Goal: Task Accomplishment & Management: Use online tool/utility

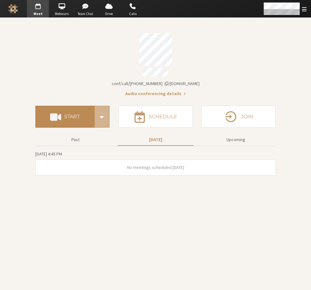
click at [64, 116] on button "Start" at bounding box center [64, 117] width 59 height 22
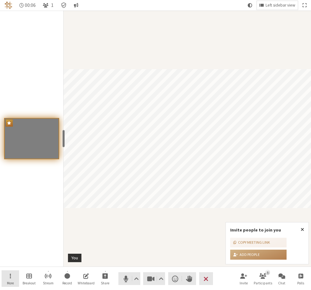
click at [7, 278] on button "More" at bounding box center [11, 279] width 18 height 17
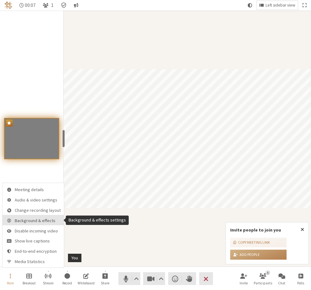
click at [40, 224] on button "Background & effects" at bounding box center [33, 220] width 61 height 10
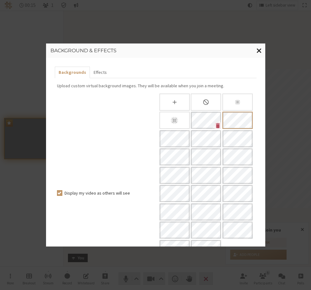
click at [259, 49] on span "Close modal" at bounding box center [258, 51] width 5 height 8
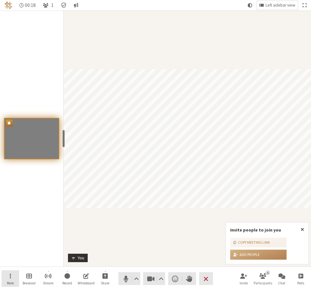
click at [14, 280] on button "More" at bounding box center [11, 279] width 18 height 17
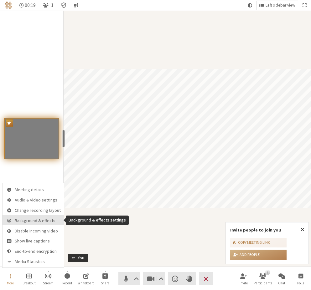
click at [42, 223] on span "Background & effects" at bounding box center [38, 221] width 46 height 5
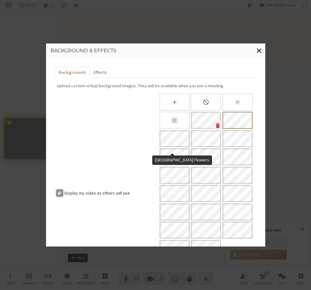
scroll to position [69, 0]
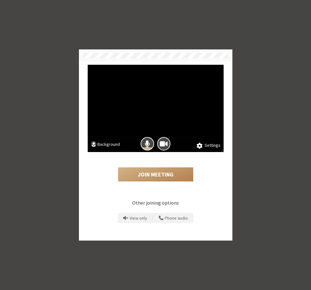
click at [103, 147] on button "Background" at bounding box center [105, 145] width 29 height 8
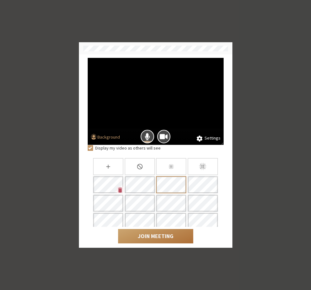
click at [129, 235] on button "Join Meeting" at bounding box center [155, 236] width 75 height 14
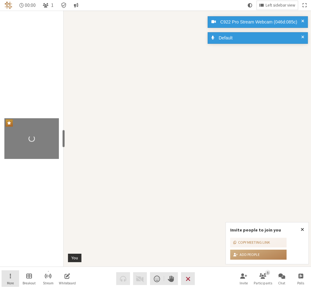
click at [9, 282] on span "More" at bounding box center [10, 283] width 7 height 4
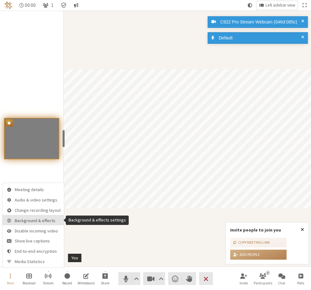
click at [37, 224] on button "Background & effects" at bounding box center [33, 220] width 61 height 10
